Goal: Navigation & Orientation: Find specific page/section

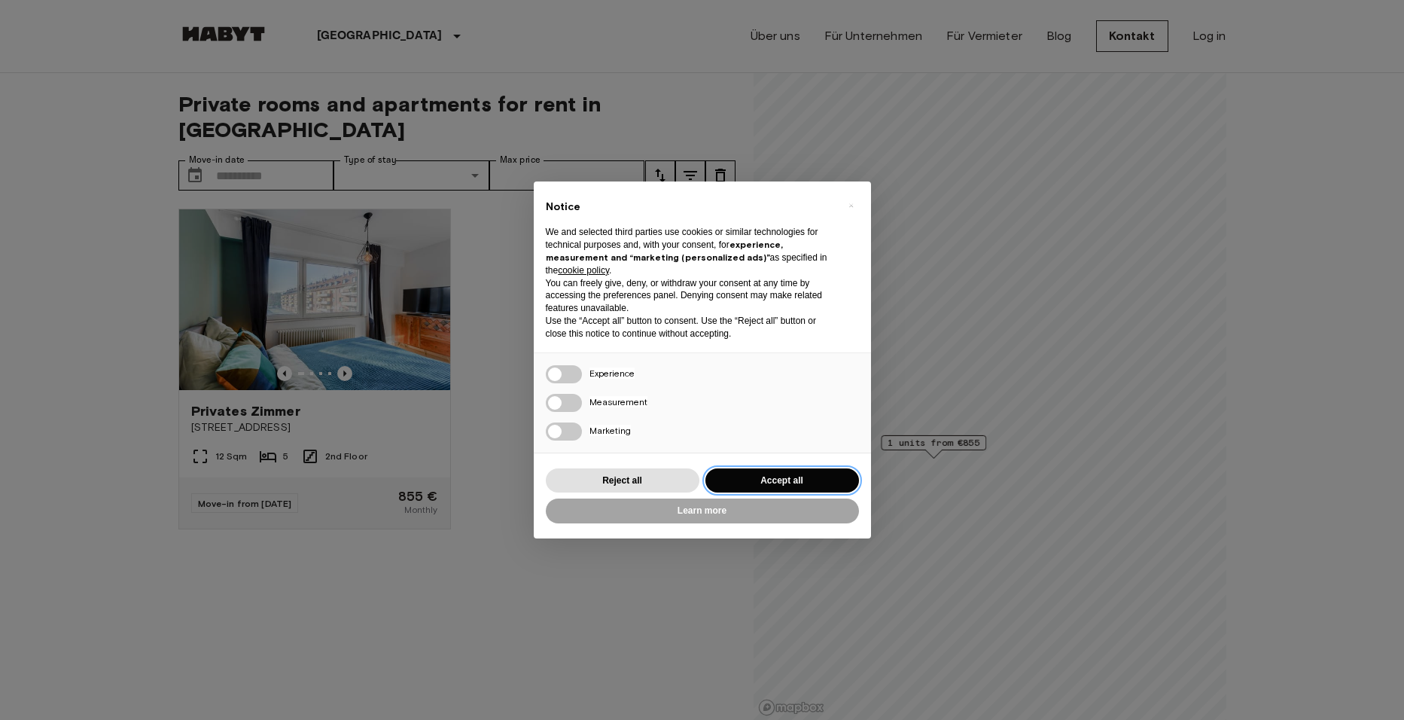
click at [791, 481] on button "Accept all" at bounding box center [783, 480] width 154 height 25
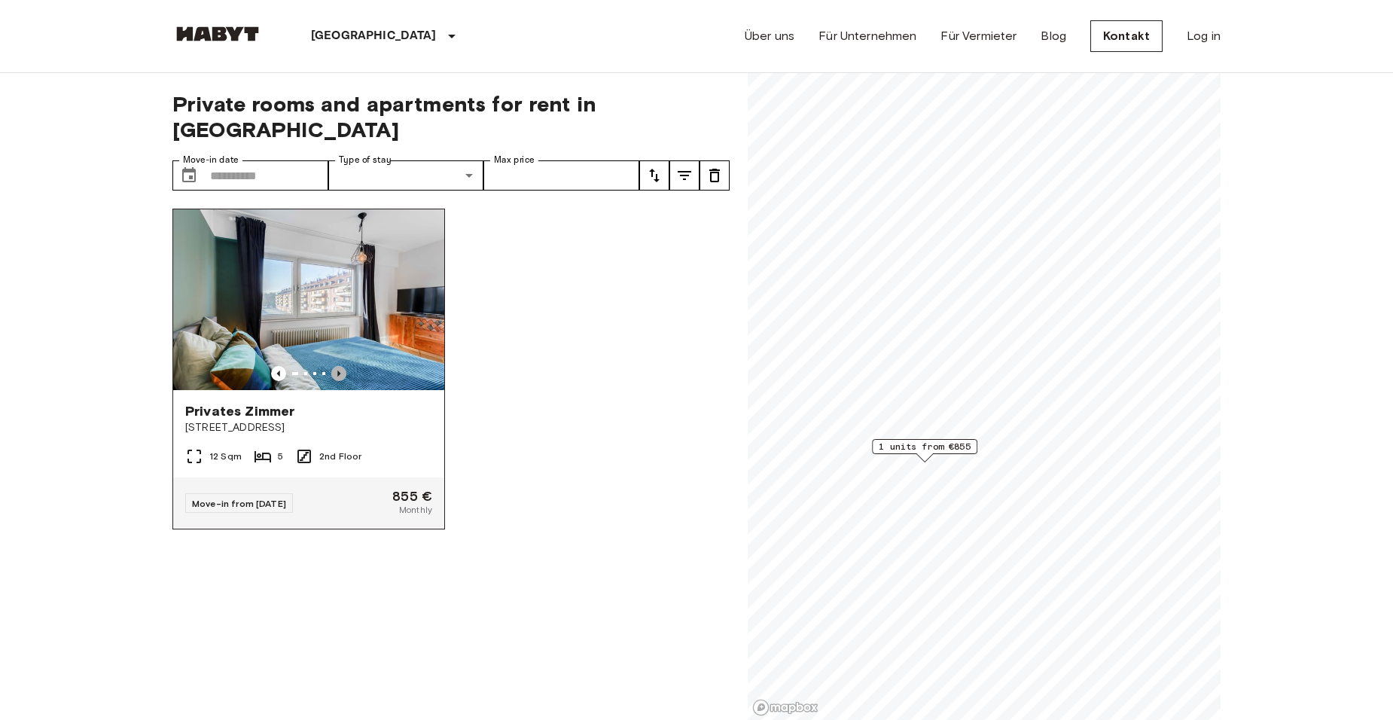
click at [337, 370] on icon "Previous image" at bounding box center [338, 373] width 3 height 6
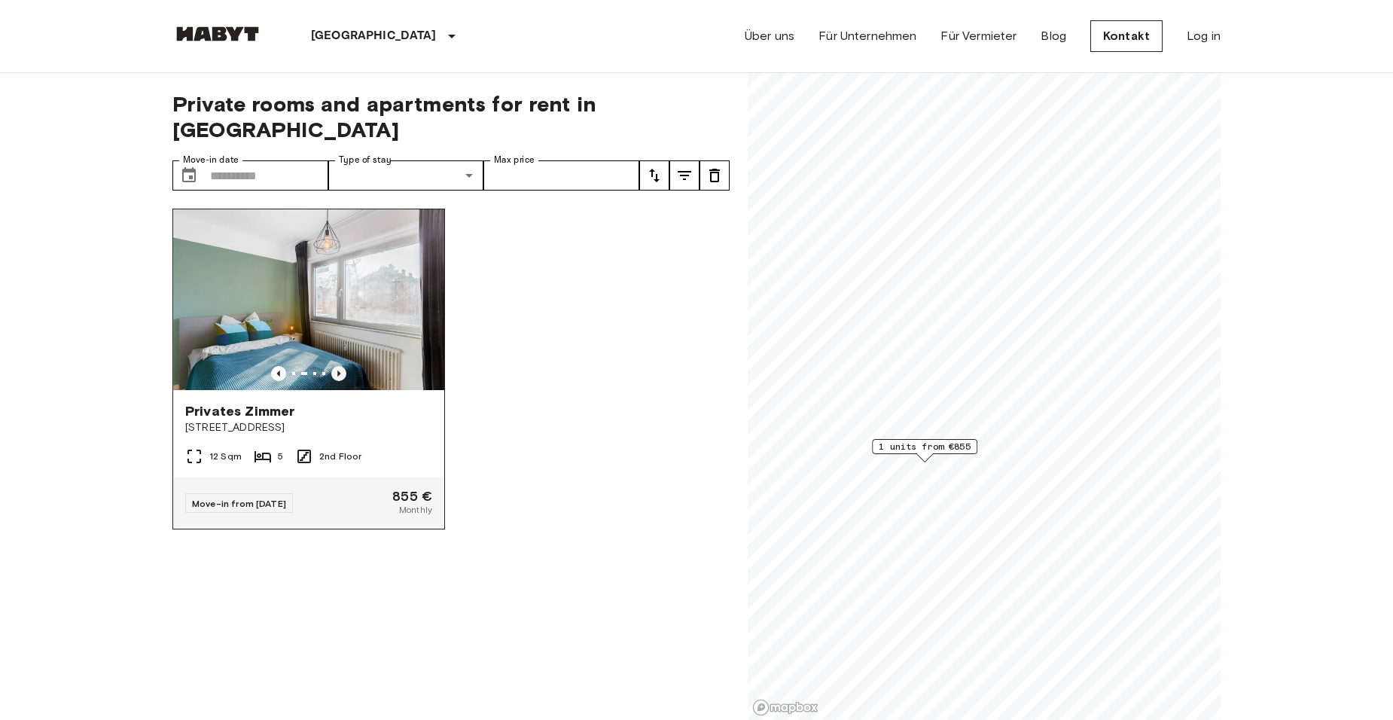
click at [337, 370] on icon "Previous image" at bounding box center [338, 373] width 3 height 6
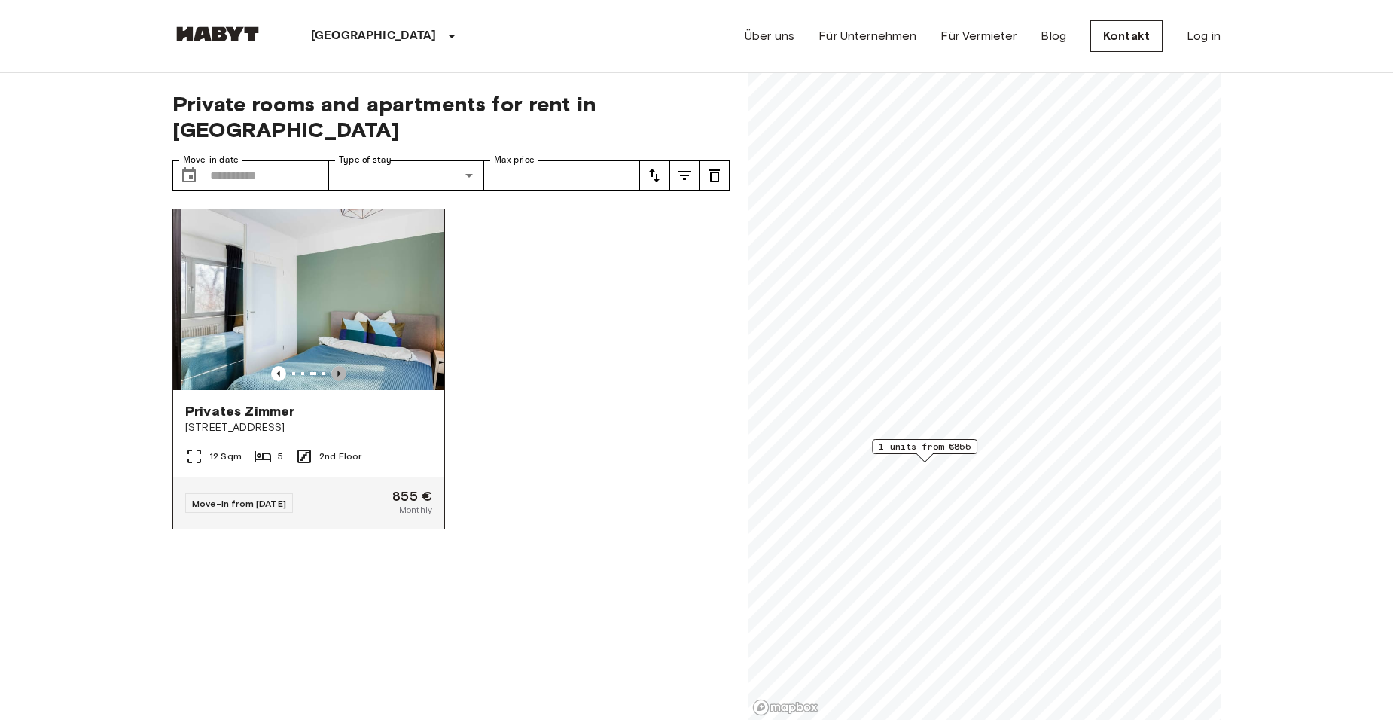
click at [337, 370] on icon "Previous image" at bounding box center [338, 373] width 3 height 6
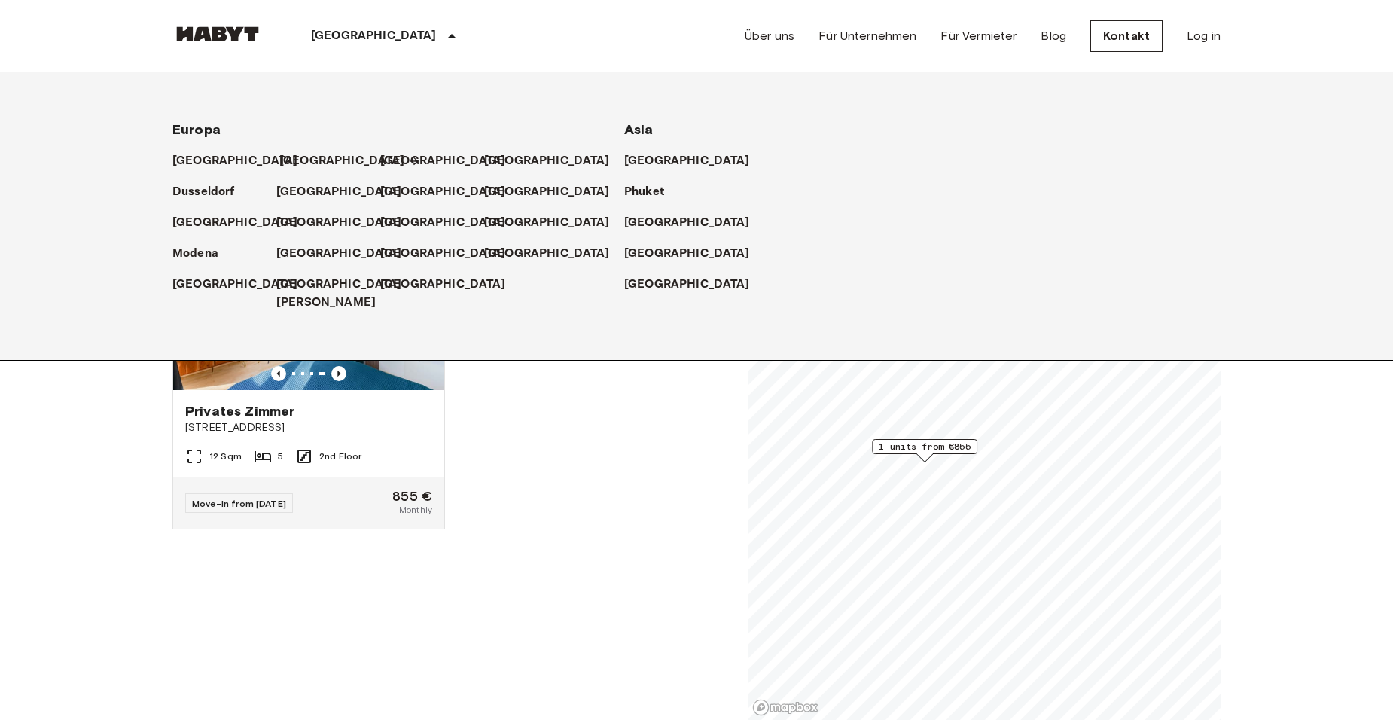
click at [301, 160] on p "[GEOGRAPHIC_DATA]" at bounding box center [342, 161] width 126 height 18
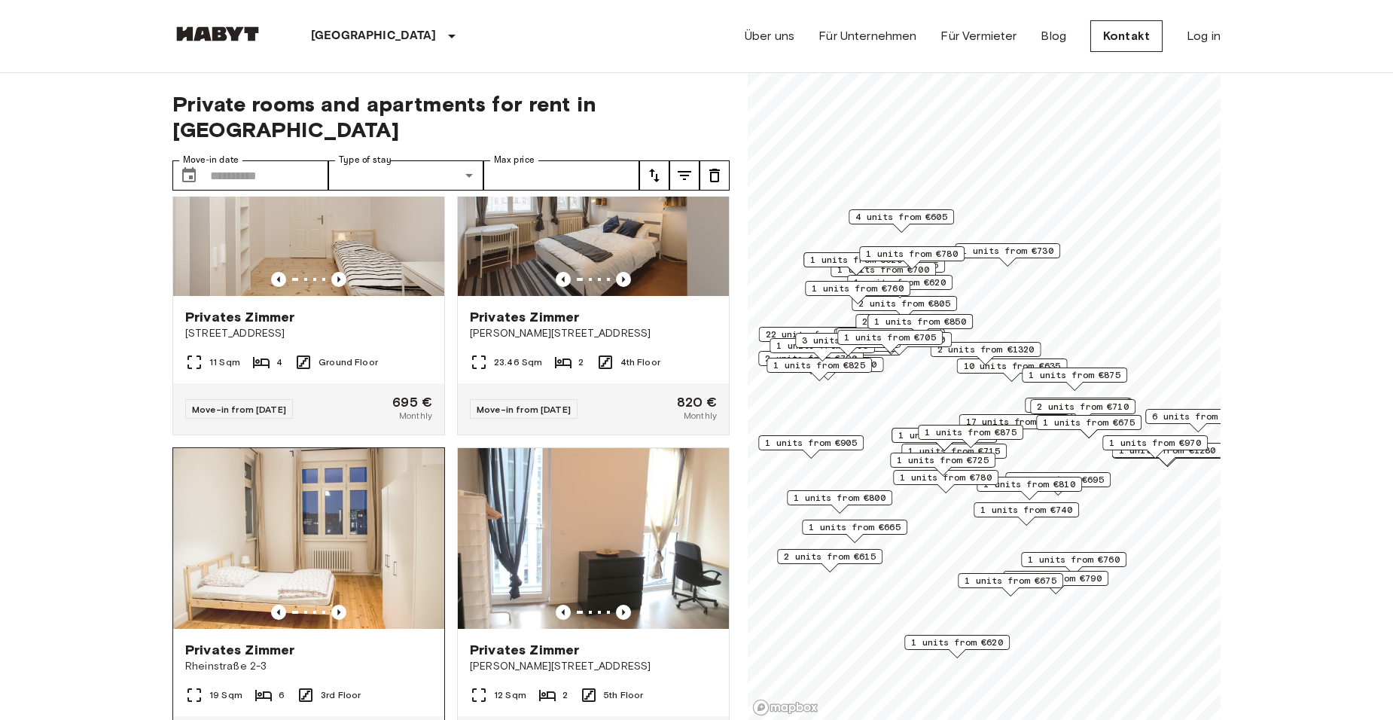
scroll to position [753, 0]
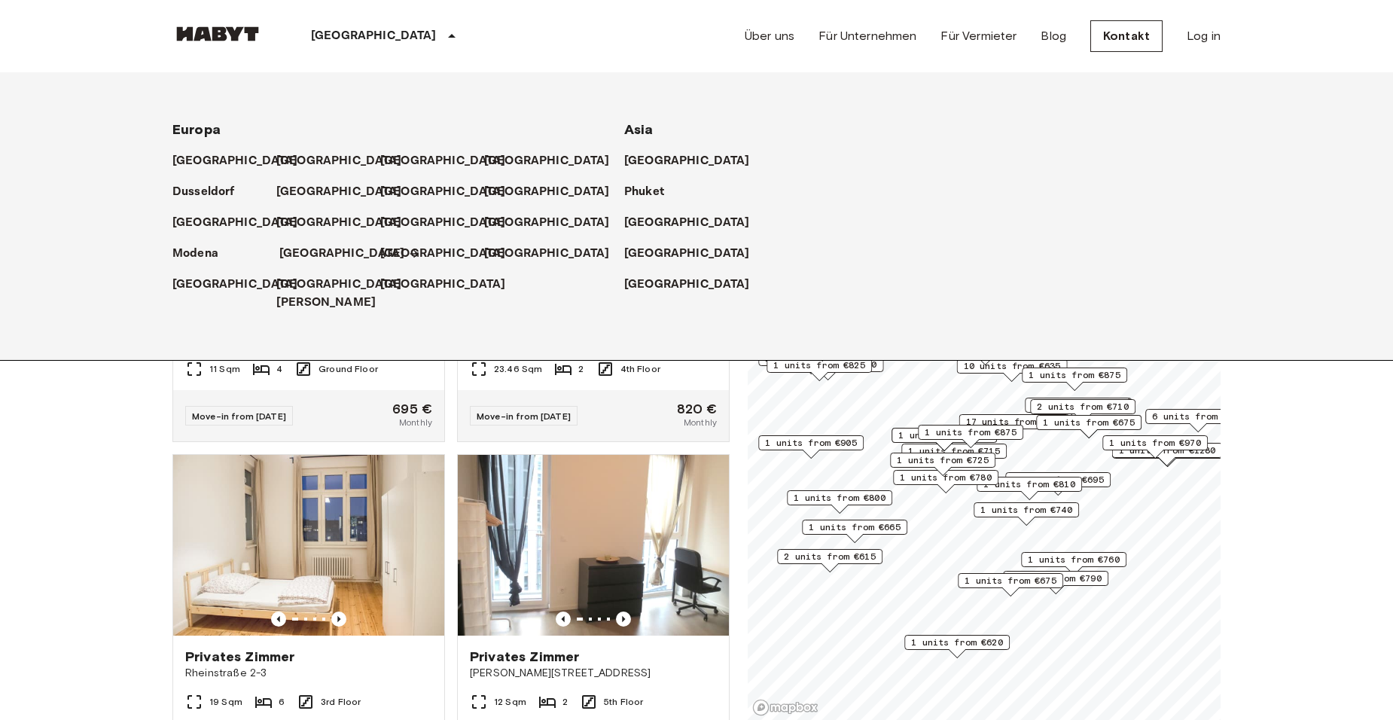
click at [296, 257] on p "[GEOGRAPHIC_DATA]" at bounding box center [342, 254] width 126 height 18
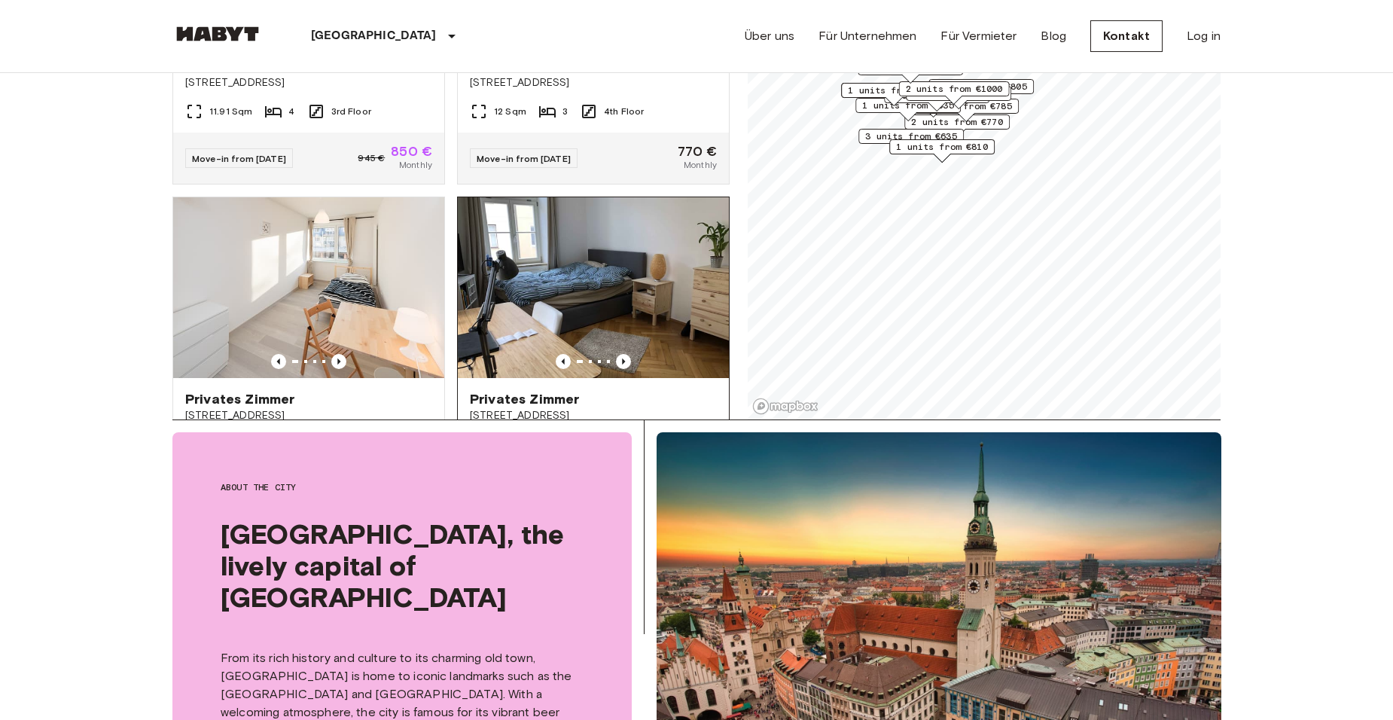
scroll to position [1130, 0]
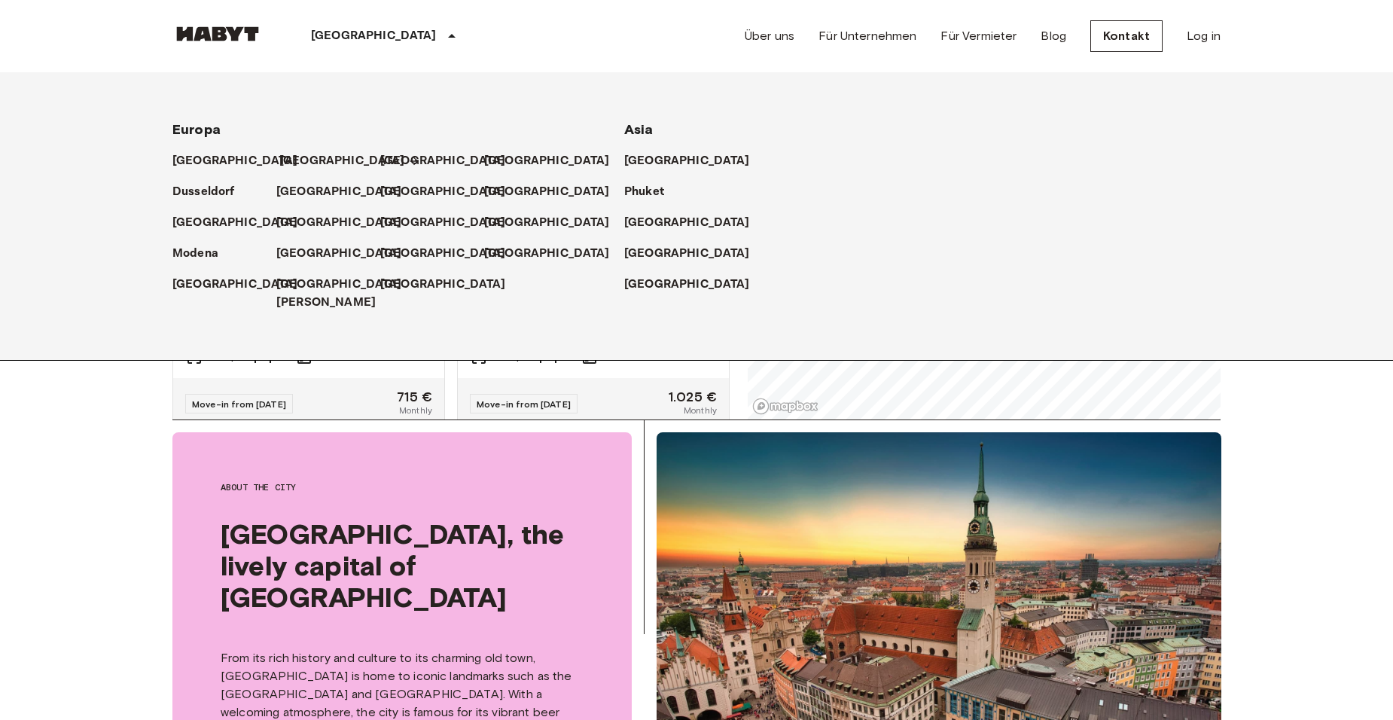
click at [294, 163] on p "[GEOGRAPHIC_DATA]" at bounding box center [342, 161] width 126 height 18
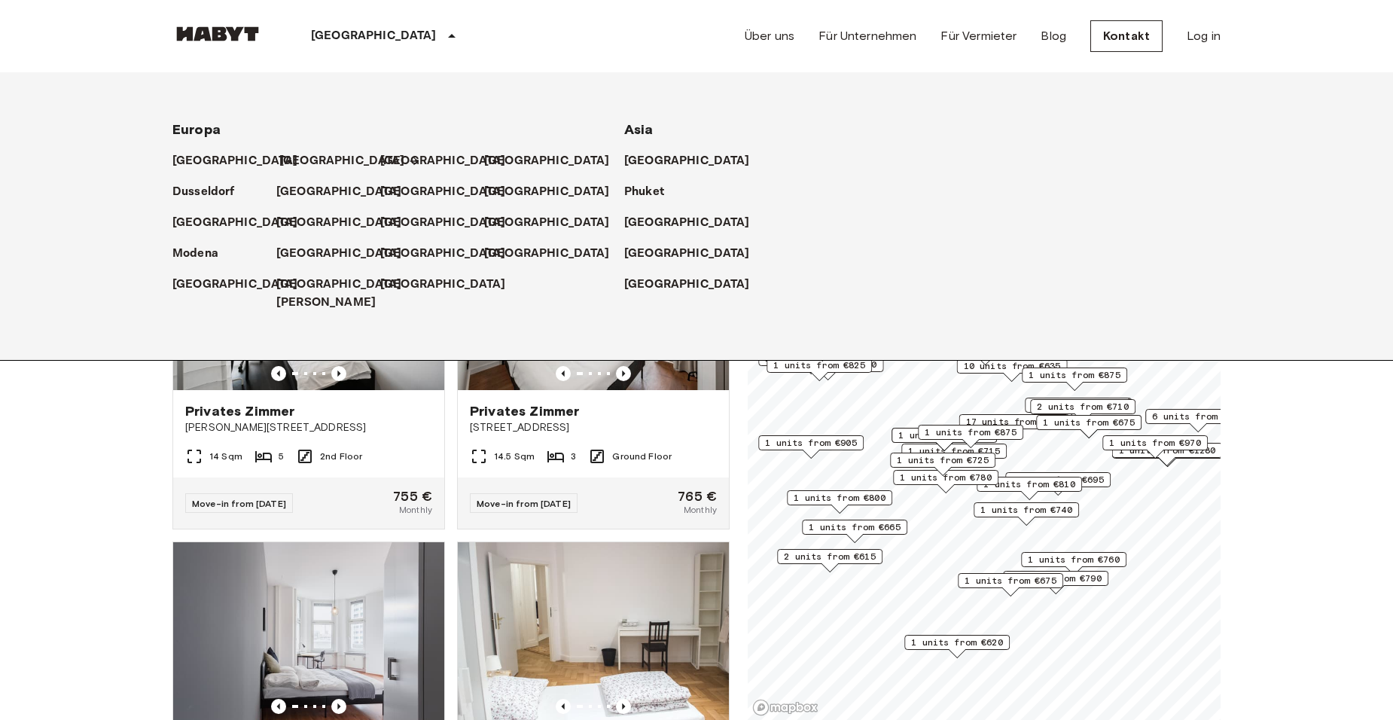
click at [297, 160] on p "[GEOGRAPHIC_DATA]" at bounding box center [342, 161] width 126 height 18
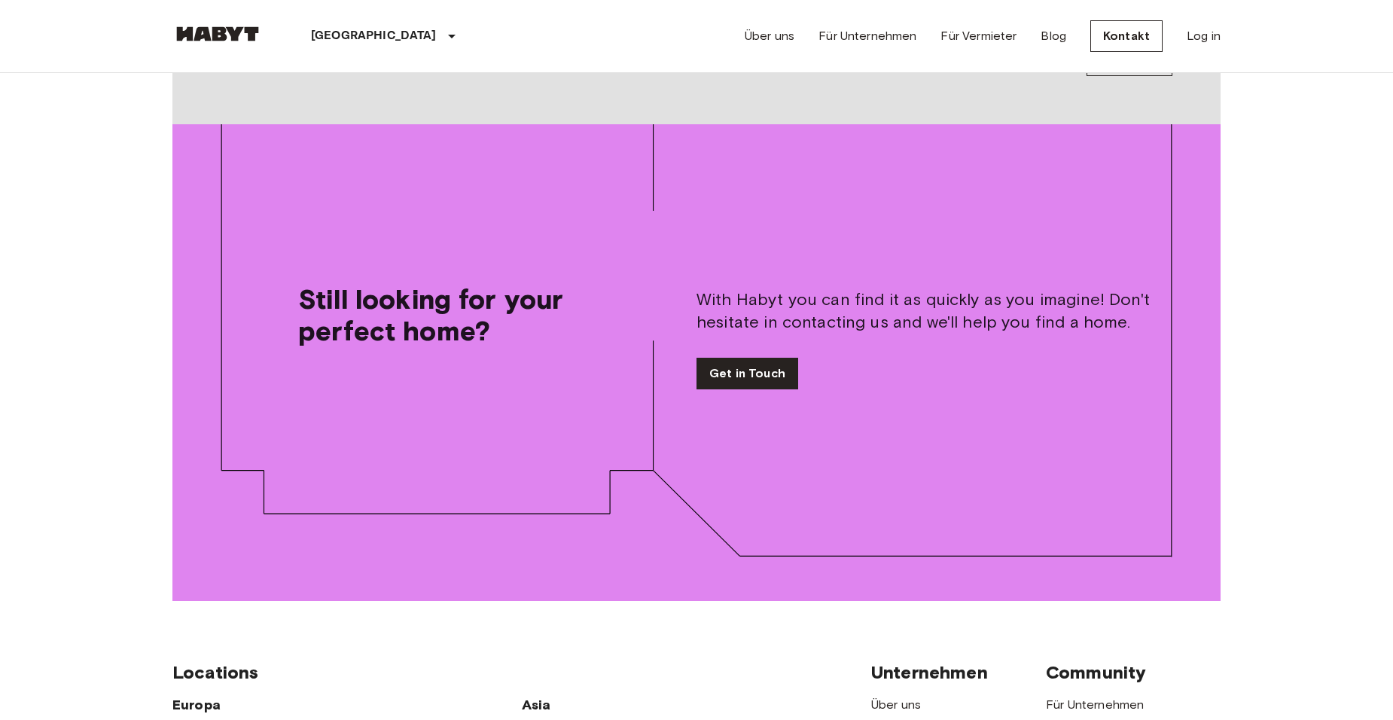
scroll to position [2364, 0]
